Goal: Information Seeking & Learning: Learn about a topic

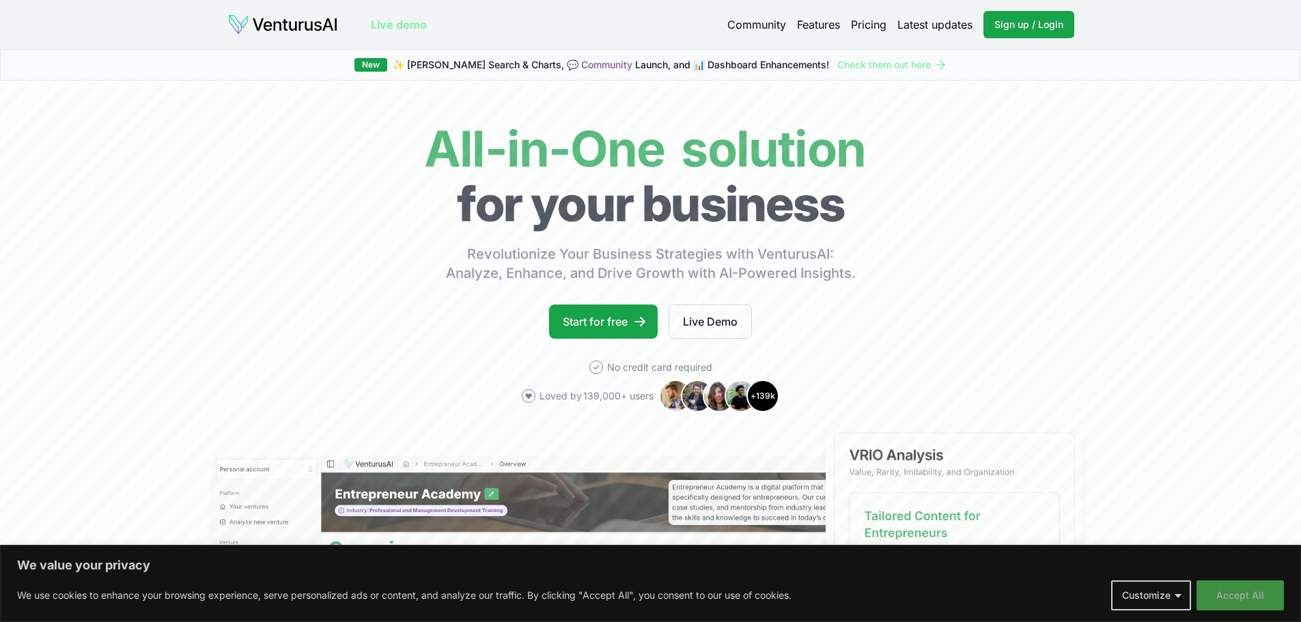
click at [1272, 595] on button "Accept All" at bounding box center [1240, 595] width 87 height 30
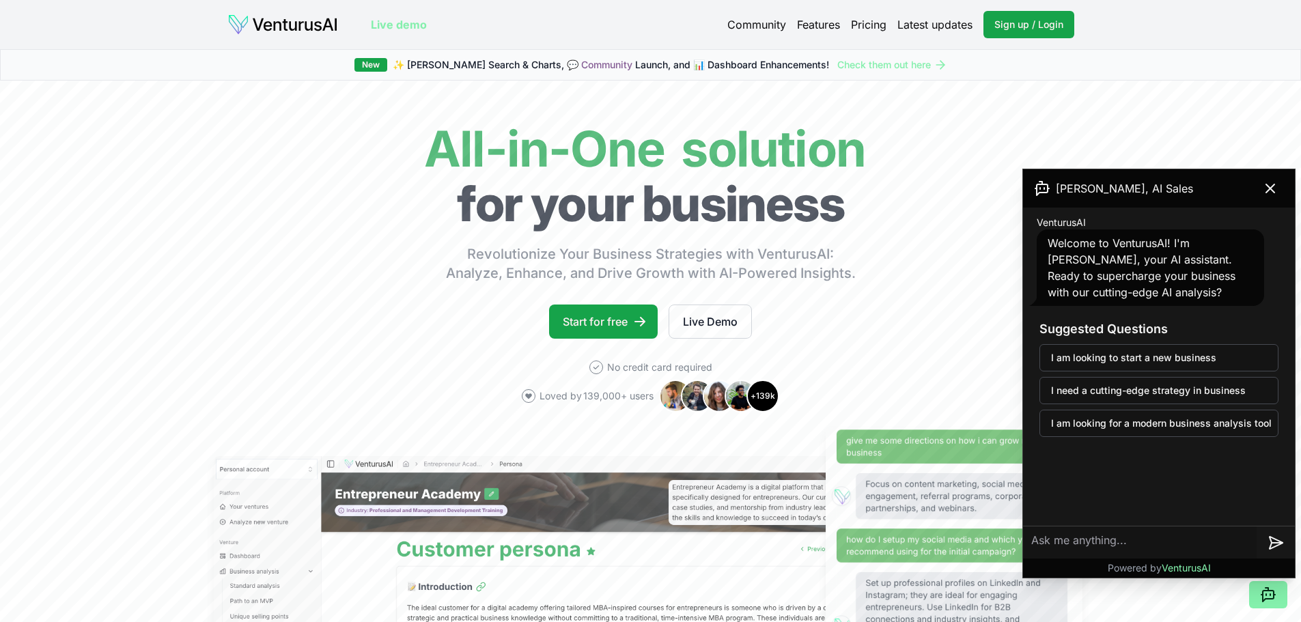
click at [861, 23] on link "Pricing" at bounding box center [869, 24] width 36 height 16
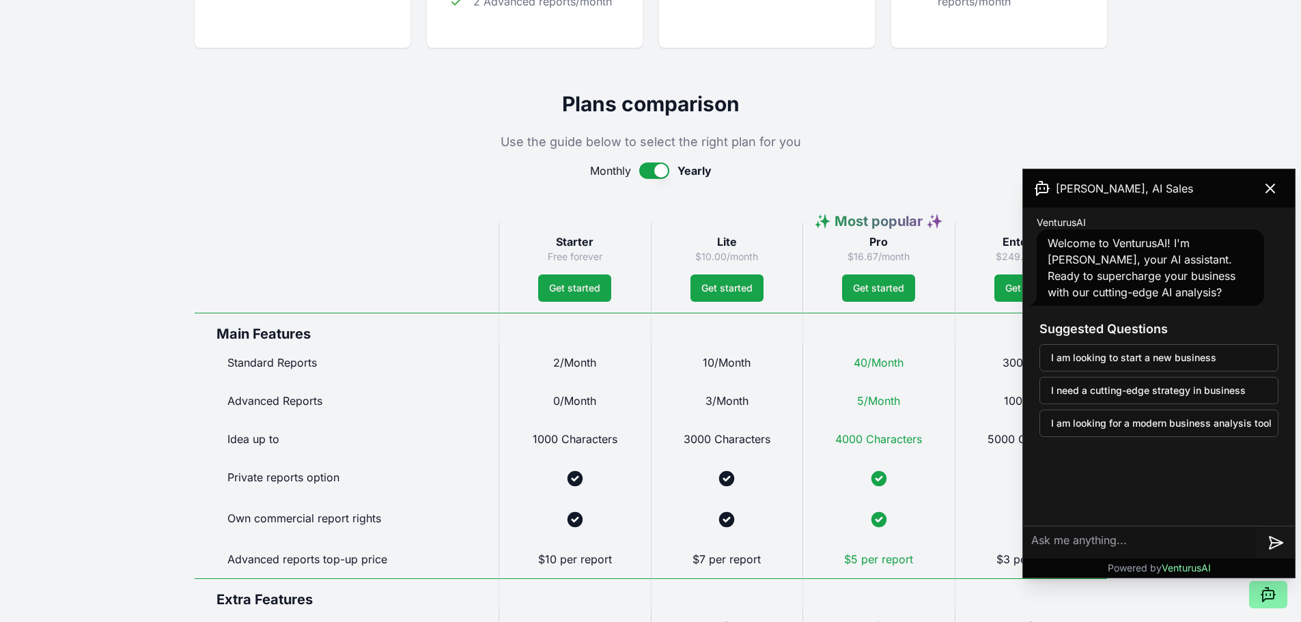
scroll to position [546, 0]
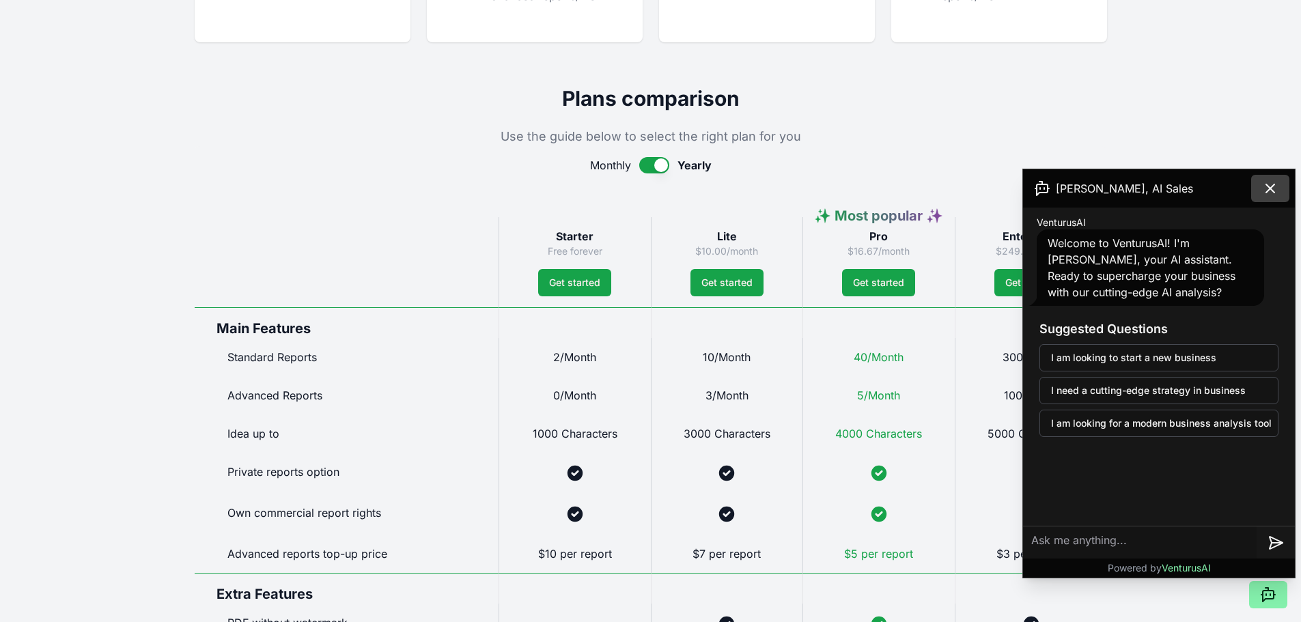
click at [1269, 190] on icon at bounding box center [1270, 188] width 8 height 8
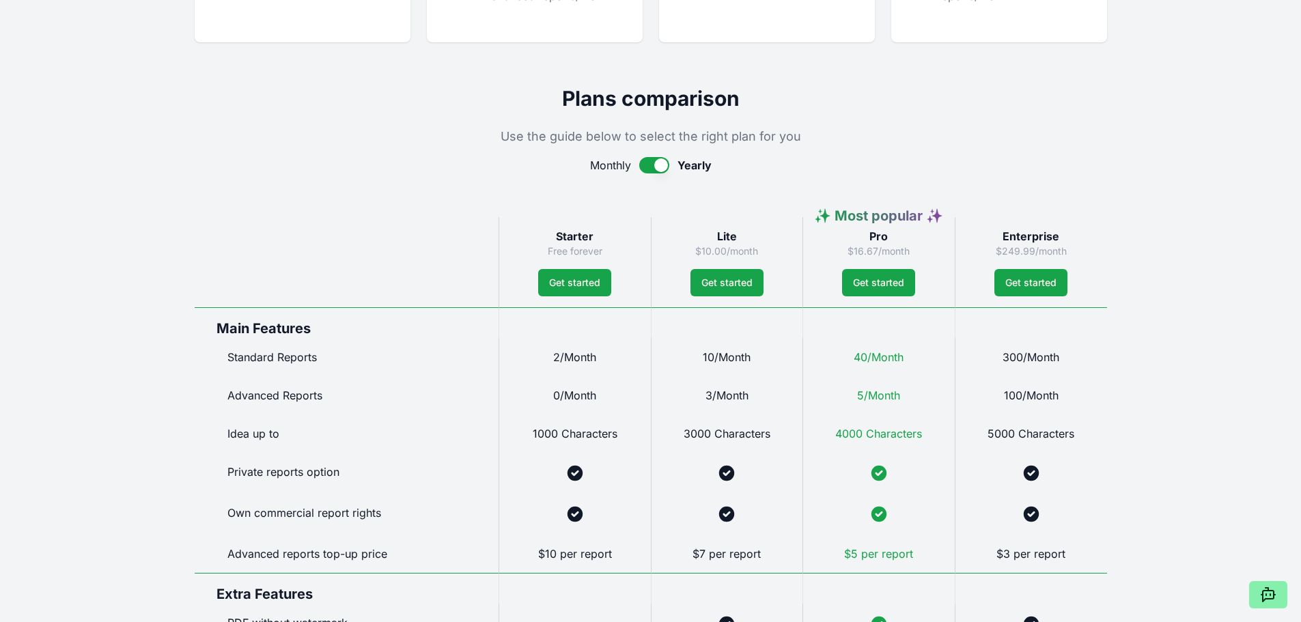
click at [1270, 185] on div "Live demo Community Features Pricing Latest updates Sign up / Login Login Live …" at bounding box center [650, 511] width 1301 height 2114
click at [1272, 191] on div "Live demo Community Features Pricing Latest updates Sign up / Login Login Live …" at bounding box center [650, 511] width 1301 height 2114
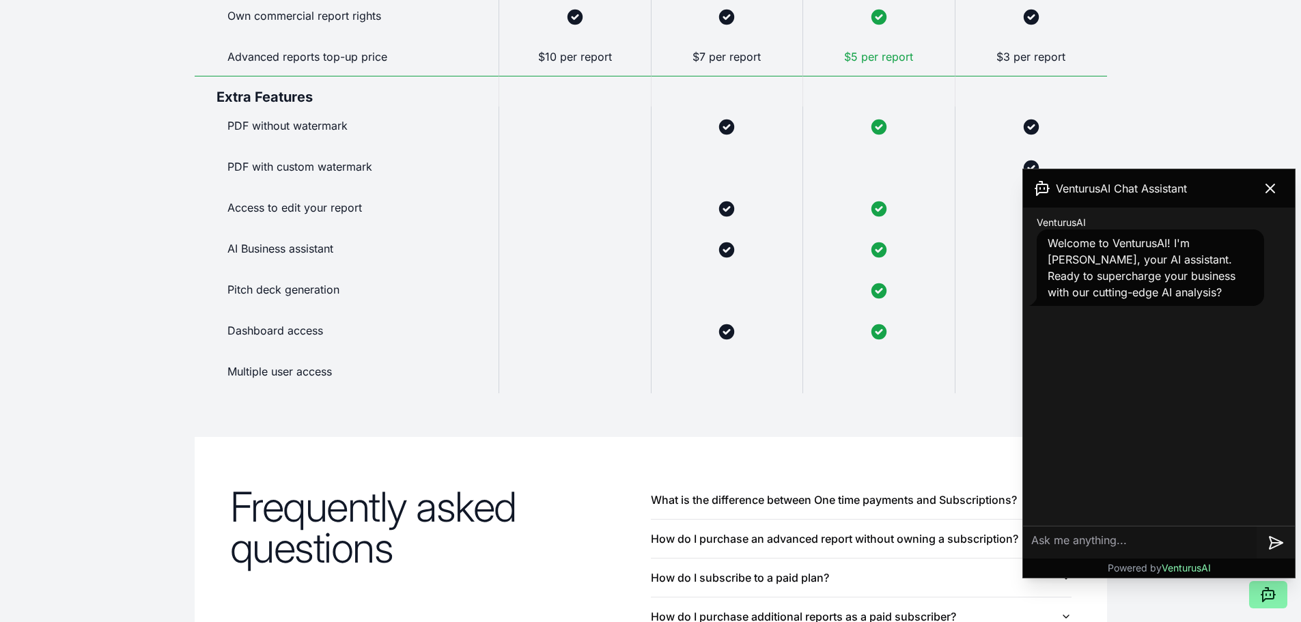
scroll to position [1229, 0]
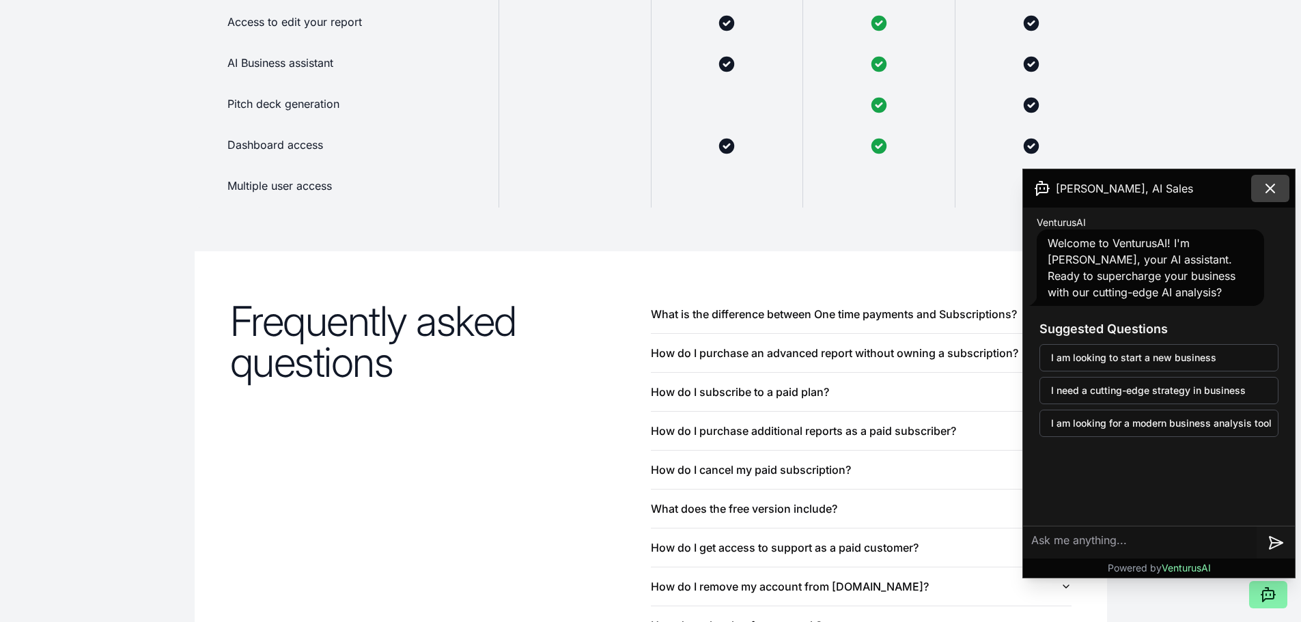
click at [1282, 185] on button at bounding box center [1270, 188] width 38 height 27
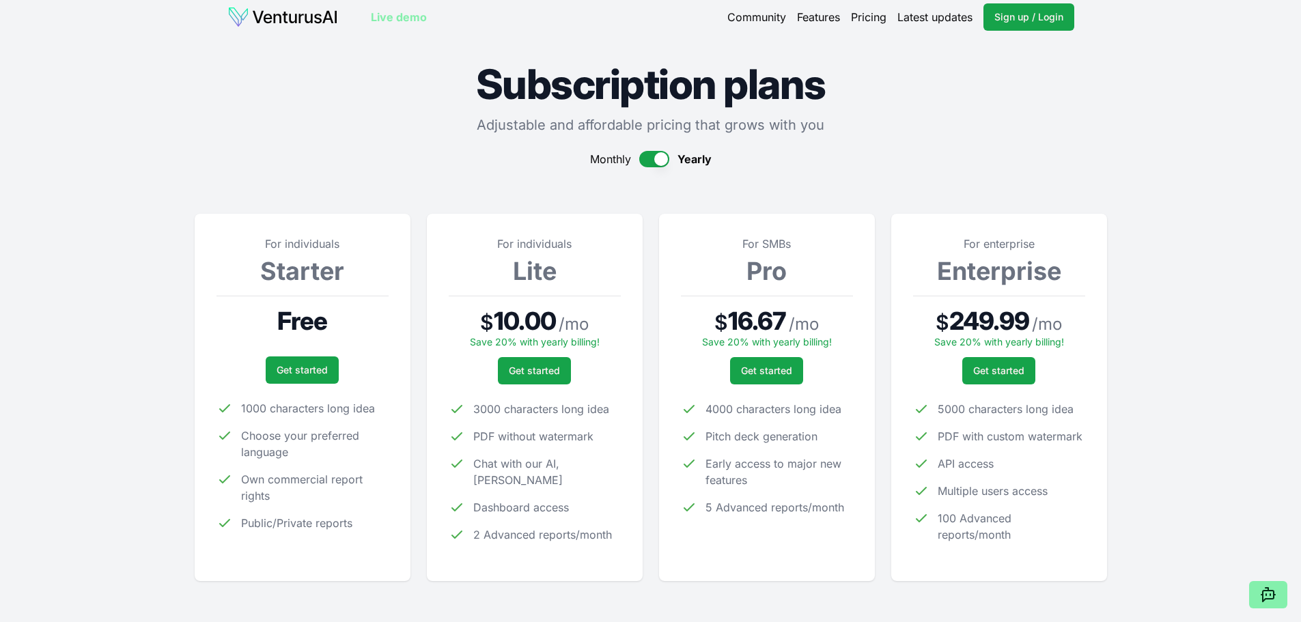
scroll to position [0, 0]
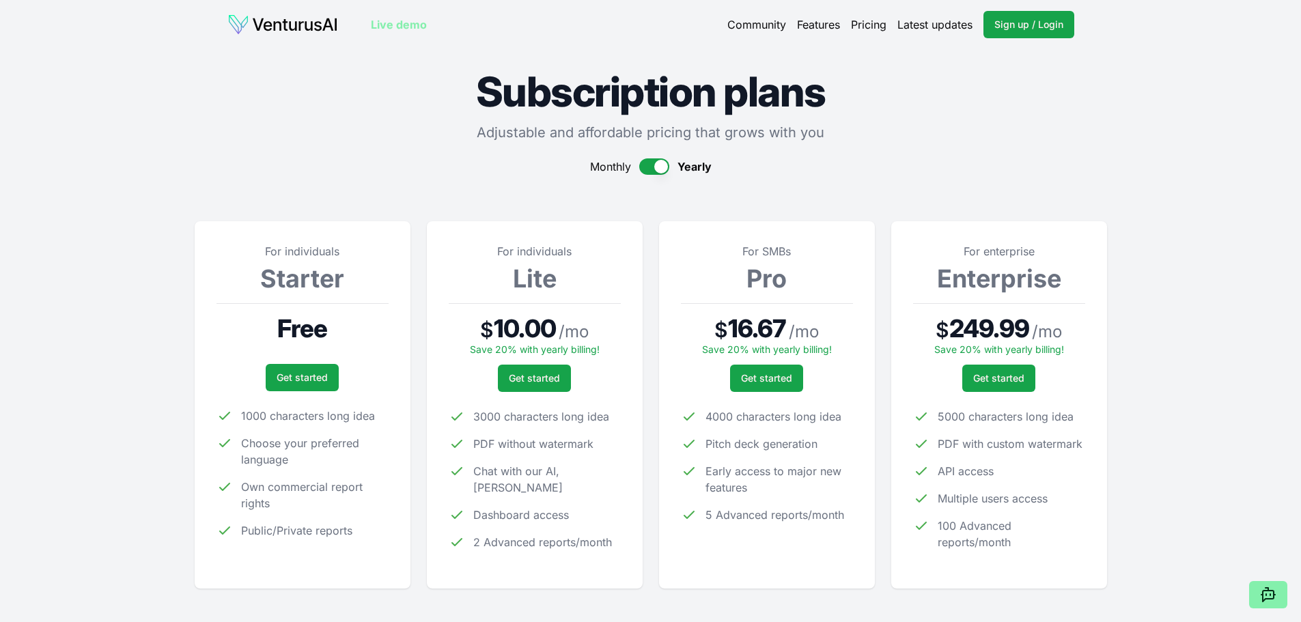
click at [820, 27] on link "Features" at bounding box center [818, 24] width 43 height 16
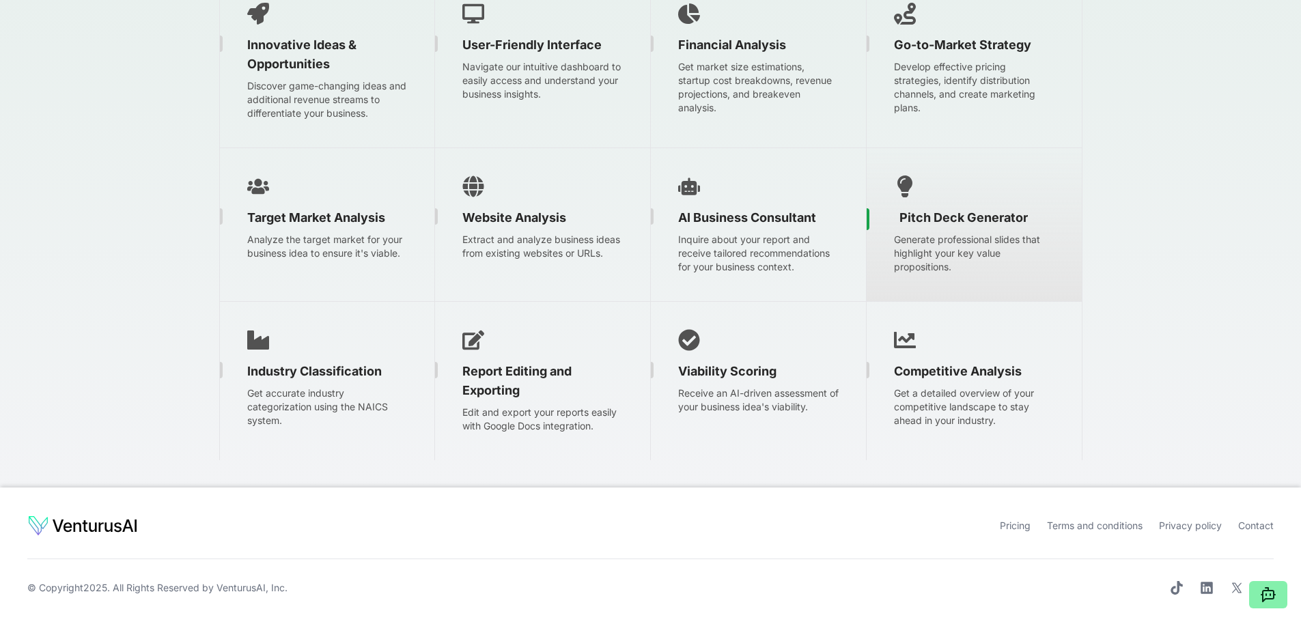
scroll to position [2237, 0]
